Goal: Information Seeking & Learning: Learn about a topic

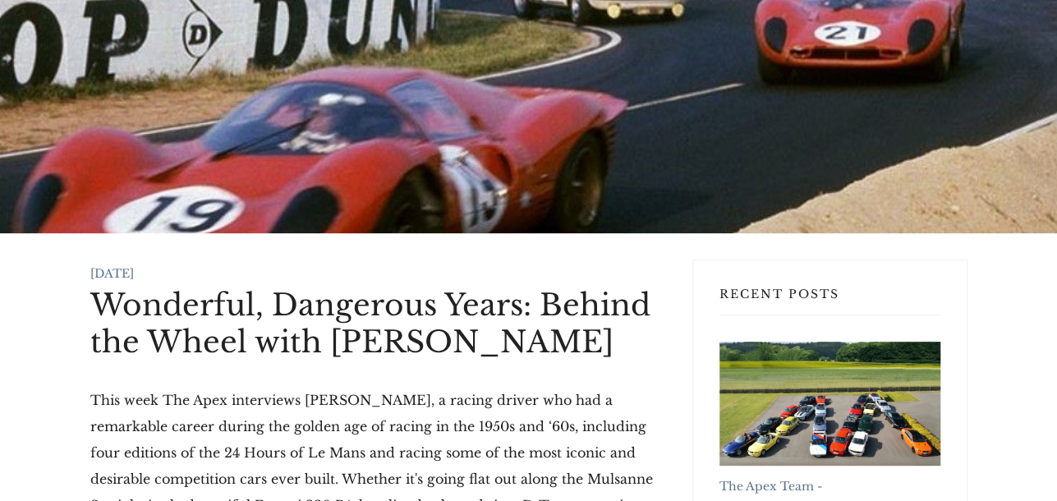
scroll to position [164, 0]
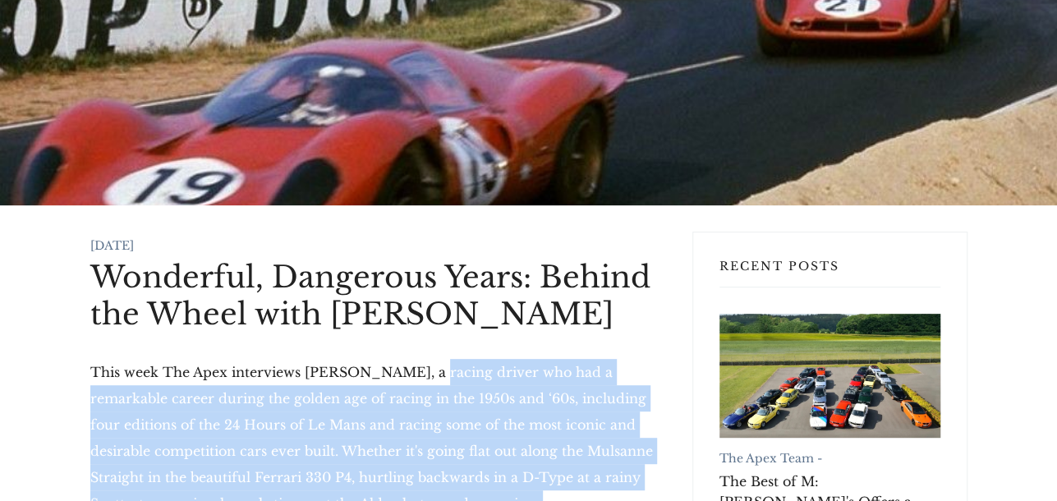
drag, startPoint x: 404, startPoint y: 265, endPoint x: 656, endPoint y: 429, distance: 299.8
click at [656, 429] on p "This week The Apex interviews [PERSON_NAME], a racing driver who had a remarkab…" at bounding box center [378, 503] width 576 height 289
copy p "a racing driver who had a remarkable career during the golden age of racing in …"
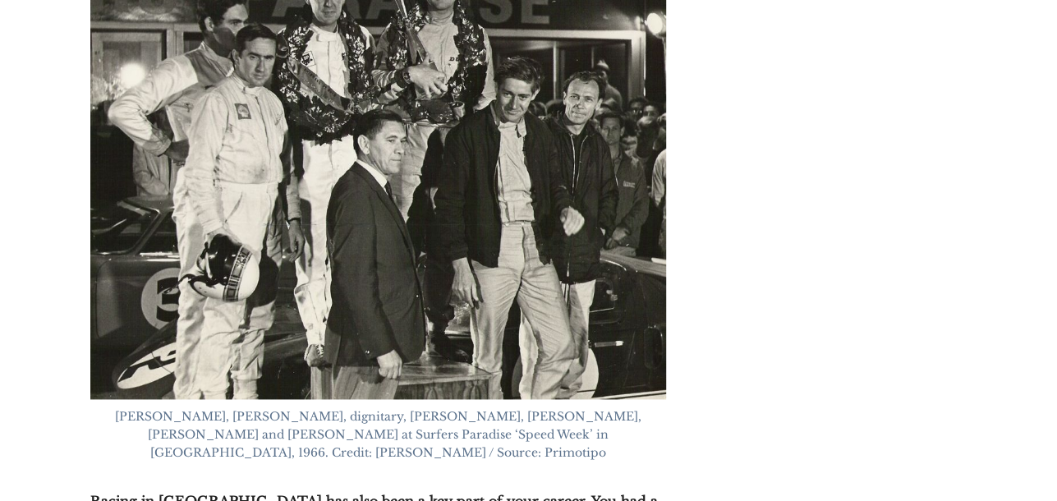
scroll to position [10514, 0]
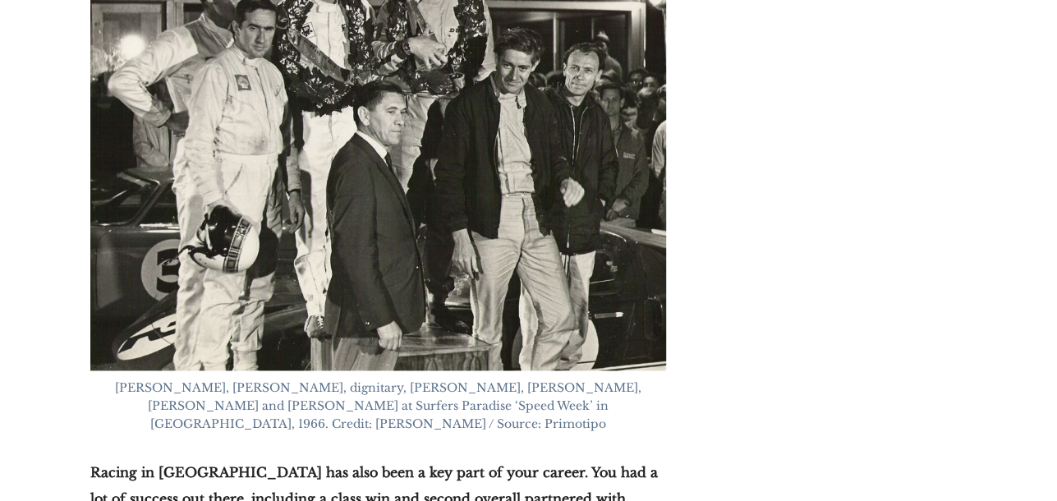
drag, startPoint x: 427, startPoint y: 321, endPoint x: 773, endPoint y: 384, distance: 351.4
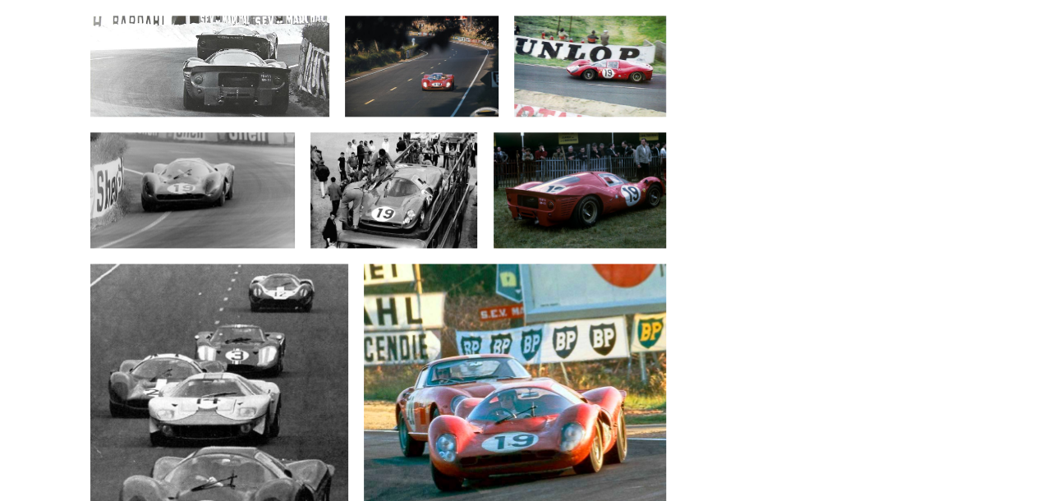
scroll to position [13718, 0]
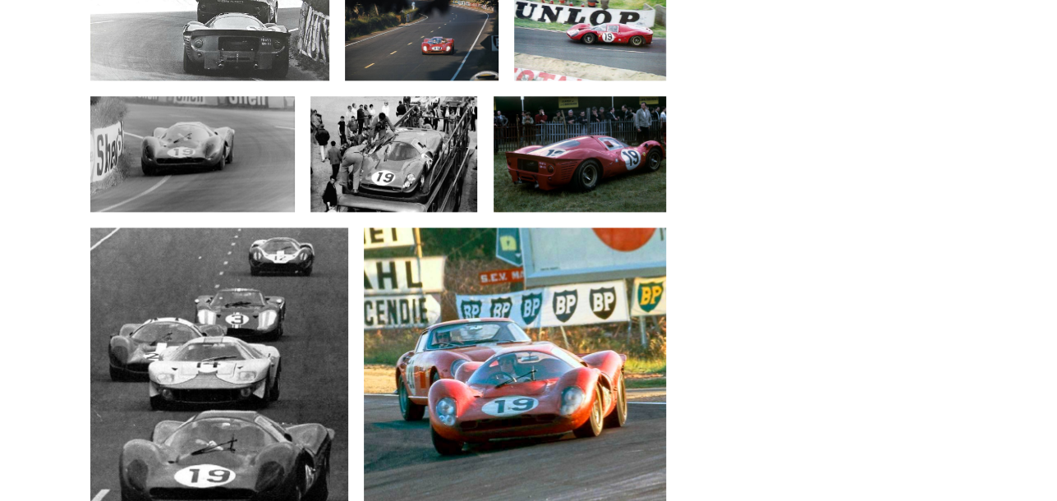
drag, startPoint x: 90, startPoint y: 131, endPoint x: 365, endPoint y: 416, distance: 395.6
copy div "I never met [PERSON_NAME] at a race because he very seldom went to race meeting…"
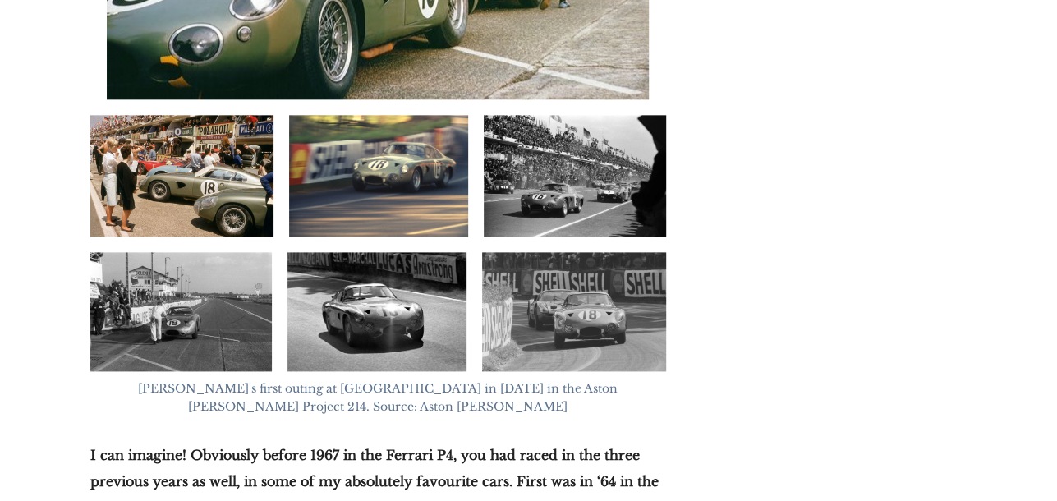
scroll to position [16593, 0]
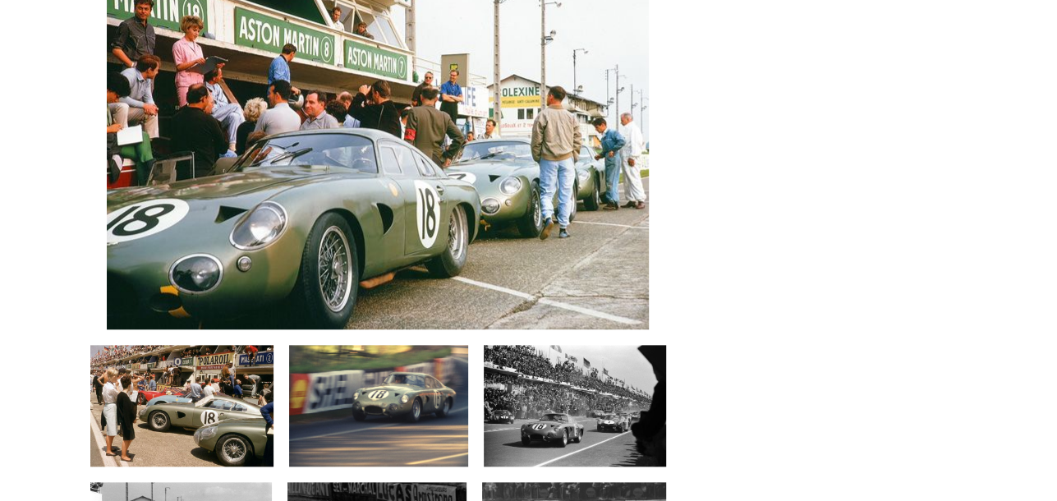
drag, startPoint x: 91, startPoint y: 230, endPoint x: 411, endPoint y: 408, distance: 365.9
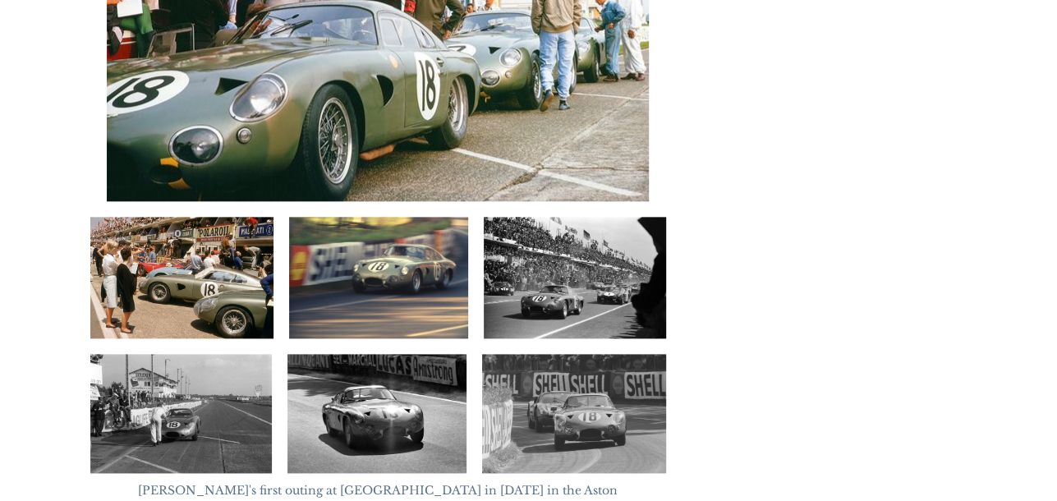
scroll to position [16757, 0]
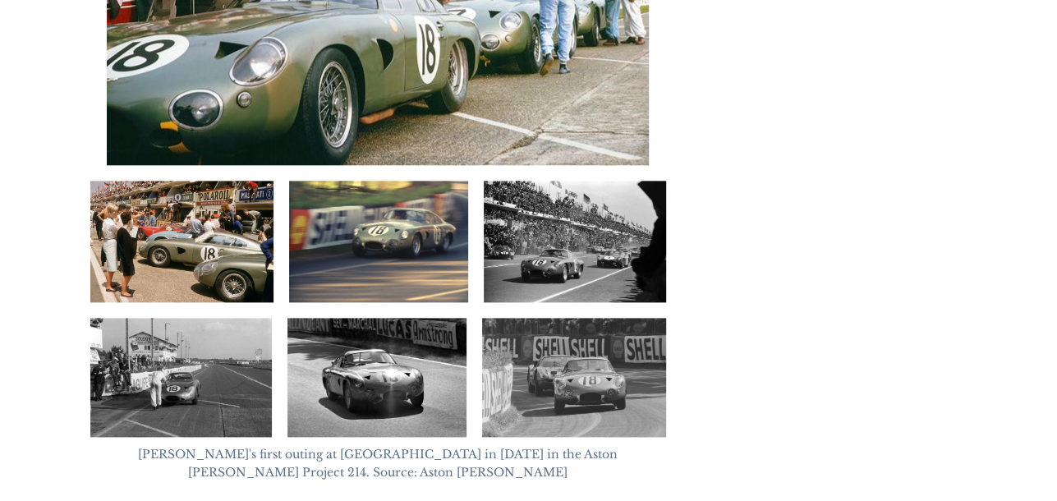
drag, startPoint x: 89, startPoint y: 66, endPoint x: 278, endPoint y: 153, distance: 208.8
drag, startPoint x: 393, startPoint y: 173, endPoint x: 89, endPoint y: 74, distance: 319.5
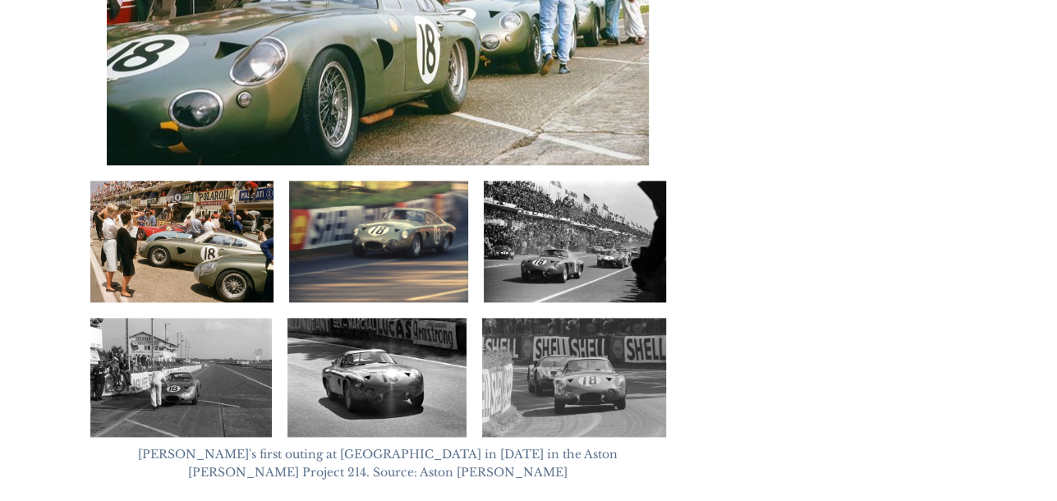
drag, startPoint x: 90, startPoint y: 64, endPoint x: 286, endPoint y: 136, distance: 209.2
copy p "It is a special event. It's an astonishingly rigorous test of a machine, and yo…"
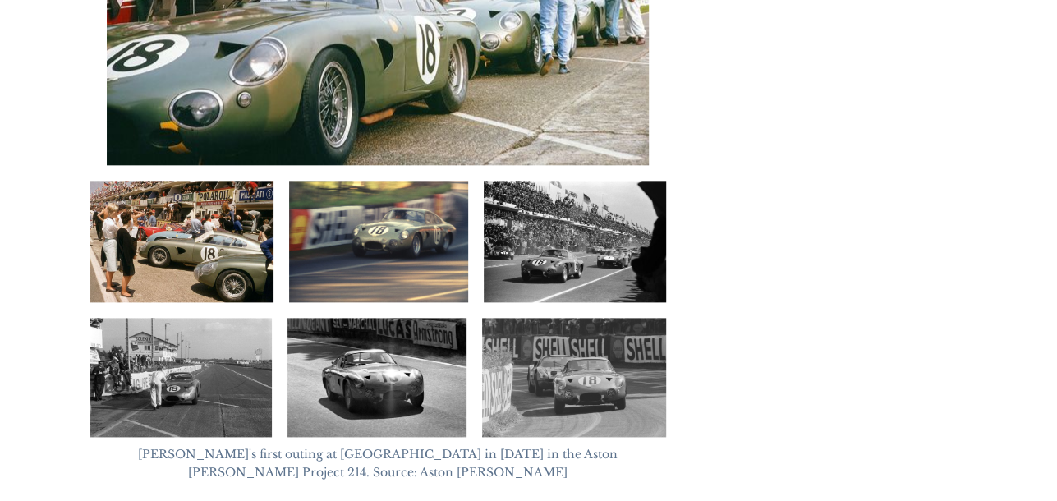
drag, startPoint x: 92, startPoint y: 301, endPoint x: 175, endPoint y: 403, distance: 131.4
copy p "But there is just an atmosphere to [GEOGRAPHIC_DATA] that is sort of intoxicati…"
